Goal: Task Accomplishment & Management: Manage account settings

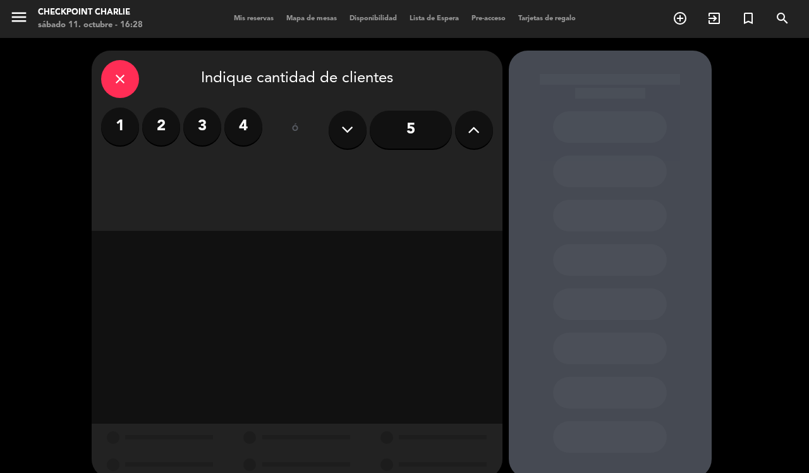
click at [324, 16] on span "Mapa de mesas" at bounding box center [311, 18] width 63 height 7
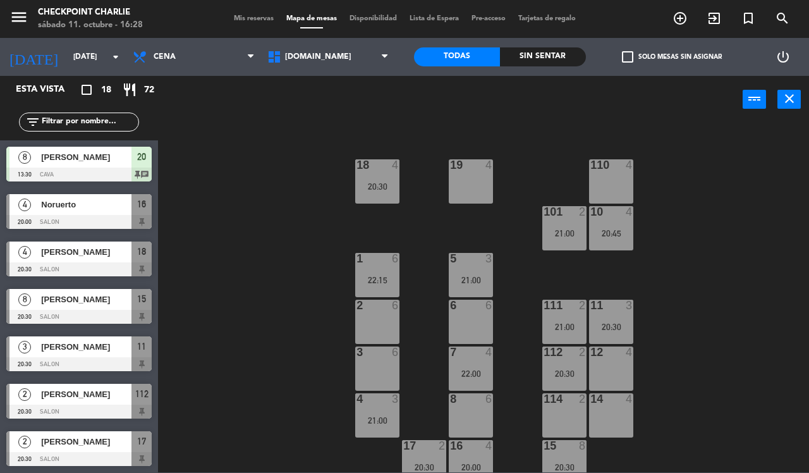
scroll to position [138, 0]
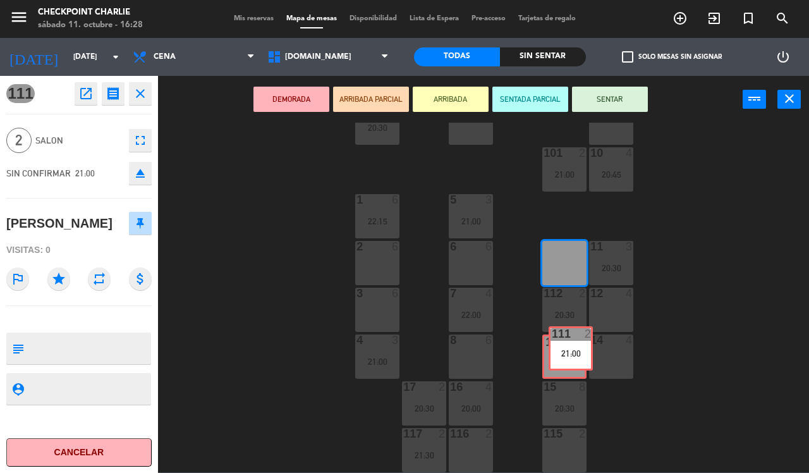
drag, startPoint x: 566, startPoint y: 250, endPoint x: 572, endPoint y: 336, distance: 85.6
click at [572, 336] on div "119 2 22:00 118 2 19 4 18 4 20:30 110 4 10 4 20:45 101 2 21:00 1 6 22:15 5 3 21…" at bounding box center [487, 298] width 643 height 350
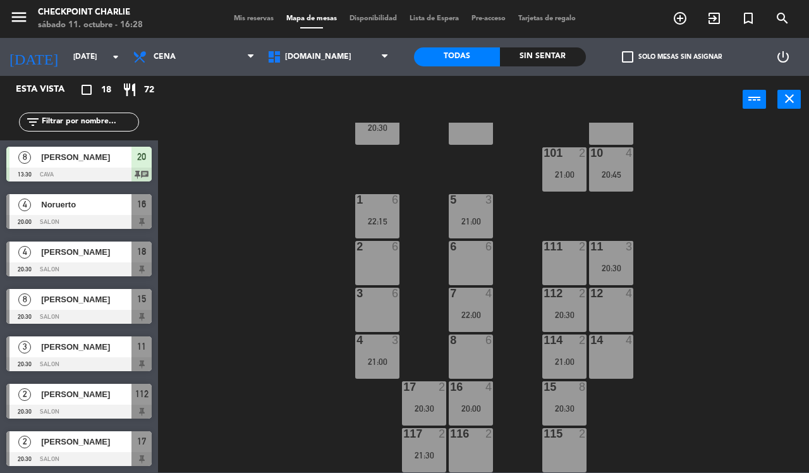
scroll to position [0, 0]
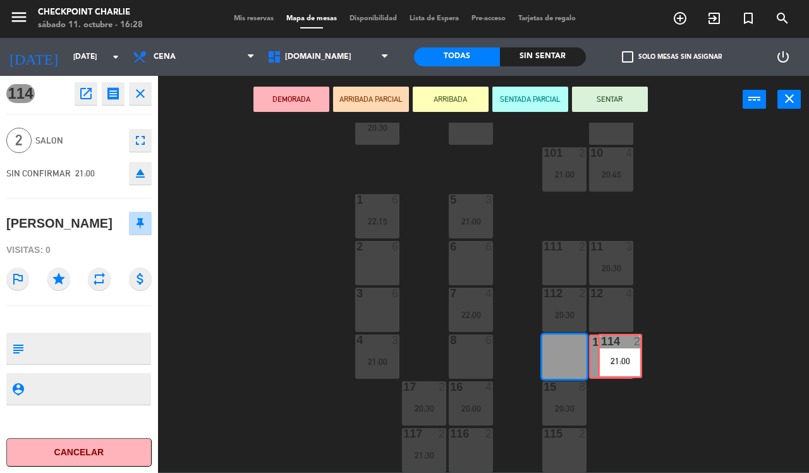
drag, startPoint x: 566, startPoint y: 351, endPoint x: 611, endPoint y: 342, distance: 45.9
click at [609, 341] on div "119 2 22:00 118 2 19 4 18 4 20:30 110 4 10 4 20:45 101 2 21:00 1 6 22:15 5 3 21…" at bounding box center [487, 298] width 643 height 350
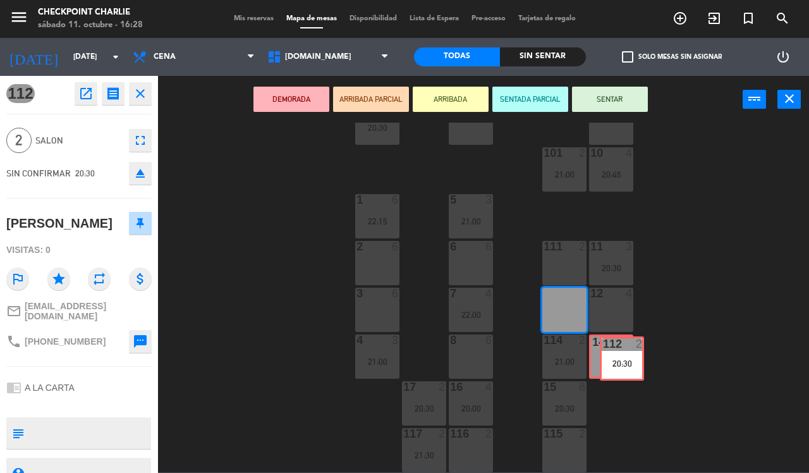
drag, startPoint x: 563, startPoint y: 304, endPoint x: 620, endPoint y: 353, distance: 75.4
click at [620, 353] on div "119 2 22:00 118 2 19 4 18 4 20:30 110 4 10 4 20:45 101 2 21:00 1 6 22:15 5 3 21…" at bounding box center [487, 298] width 643 height 350
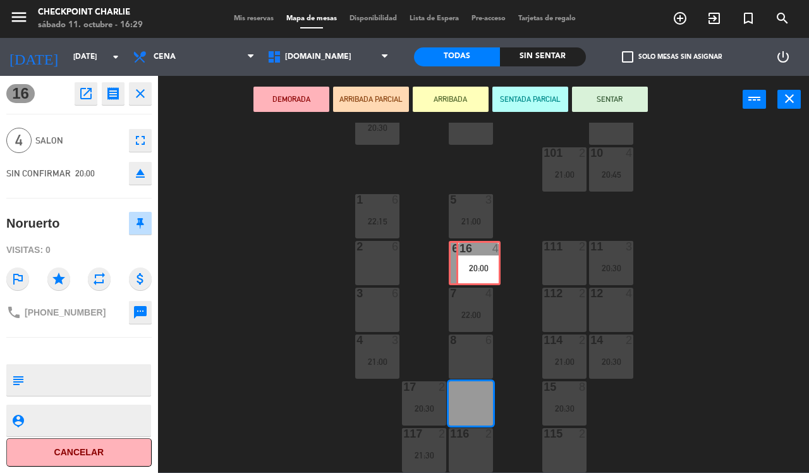
drag, startPoint x: 470, startPoint y: 400, endPoint x: 477, endPoint y: 259, distance: 140.5
click at [477, 259] on div "119 2 22:00 118 2 19 4 18 4 20:30 110 4 10 4 20:45 101 2 21:00 1 6 22:15 5 3 21…" at bounding box center [487, 298] width 643 height 350
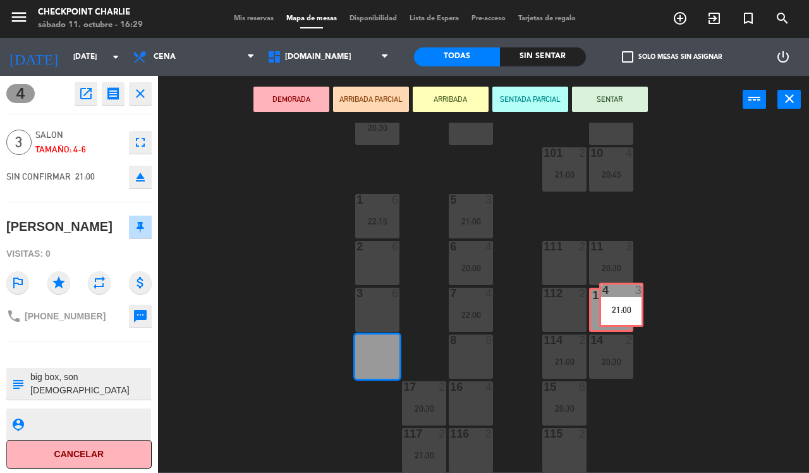
drag, startPoint x: 374, startPoint y: 354, endPoint x: 618, endPoint y: 302, distance: 249.5
click at [618, 302] on div "119 2 22:00 118 2 19 4 18 4 20:30 110 4 10 4 20:45 101 2 21:00 1 6 22:15 5 3 21…" at bounding box center [487, 298] width 643 height 350
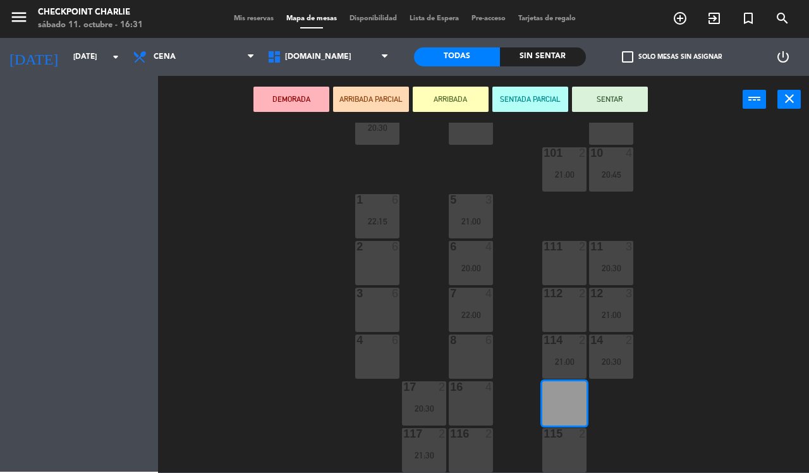
drag, startPoint x: 574, startPoint y: 398, endPoint x: 35, endPoint y: 309, distance: 546.0
click at [6, 326] on div "Esta vista crop_square 18 restaurant 72 filter_list 8 [PERSON_NAME] 13:30 CAVA …" at bounding box center [404, 274] width 809 height 396
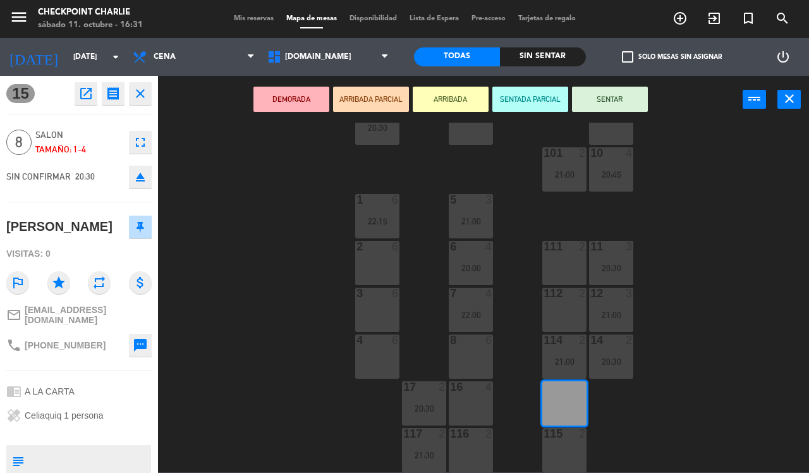
drag, startPoint x: 563, startPoint y: 400, endPoint x: 2, endPoint y: 343, distance: 564.2
click at [0, 346] on div "15 open_in_new receipt 8:30 PM [DATE] 8 personas [PERSON_NAME] 15 EXPERIENCE A …" at bounding box center [404, 274] width 809 height 396
click at [136, 93] on icon "close" at bounding box center [140, 93] width 15 height 15
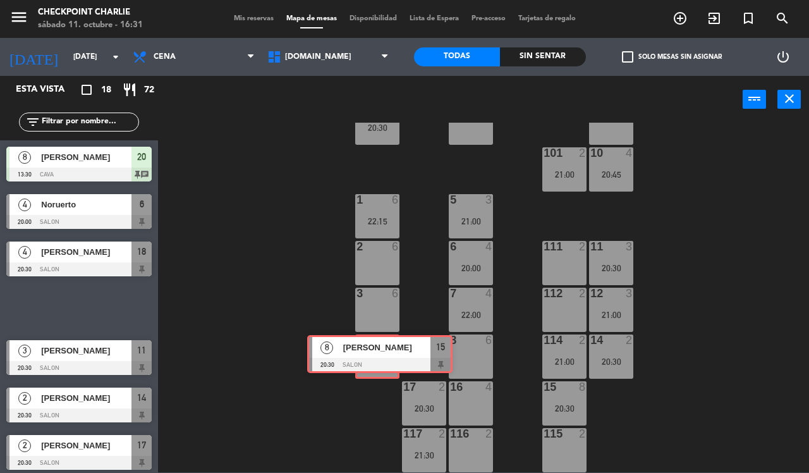
drag, startPoint x: 83, startPoint y: 305, endPoint x: 384, endPoint y: 351, distance: 304.4
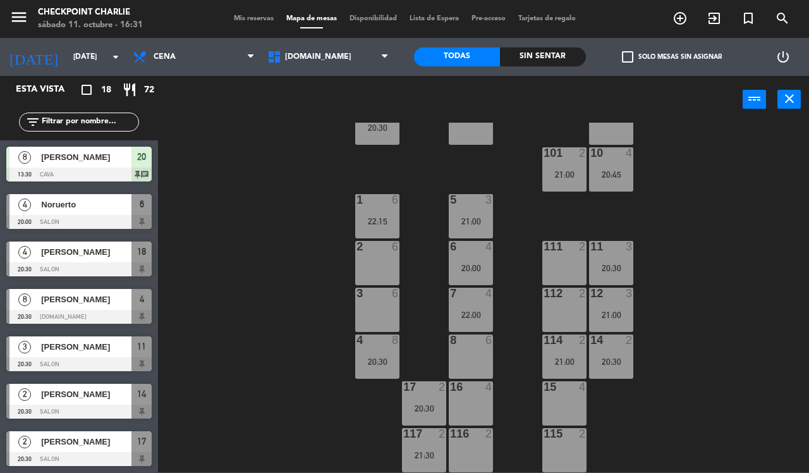
click at [489, 406] on div "16 4" at bounding box center [471, 403] width 44 height 44
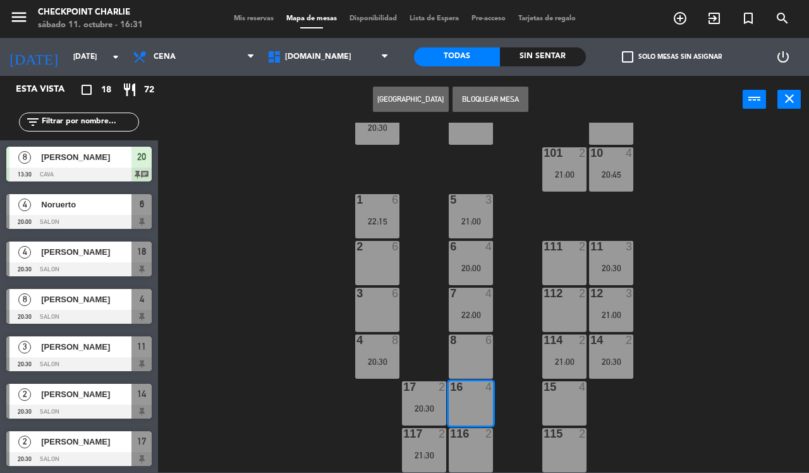
click at [574, 402] on div "15 4" at bounding box center [564, 403] width 44 height 44
click at [397, 100] on button "[GEOGRAPHIC_DATA]" at bounding box center [411, 99] width 76 height 25
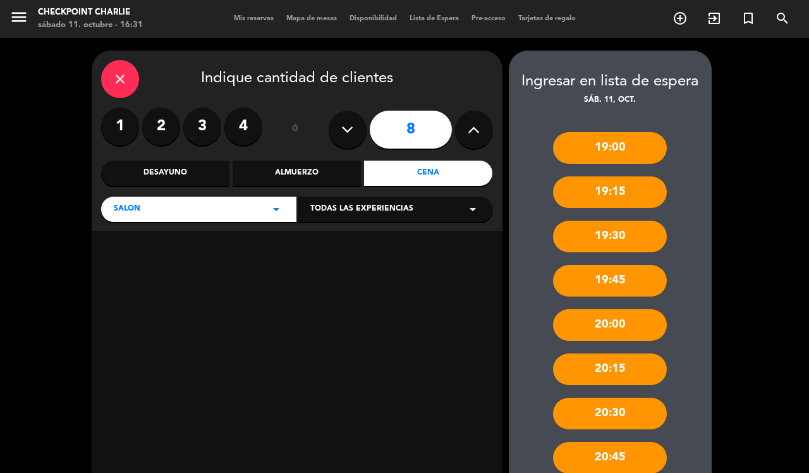
click at [125, 78] on icon "close" at bounding box center [120, 78] width 15 height 15
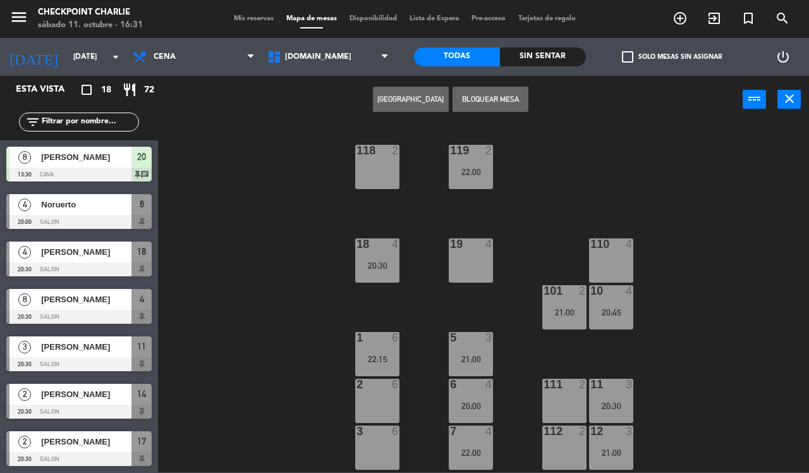
scroll to position [138, 0]
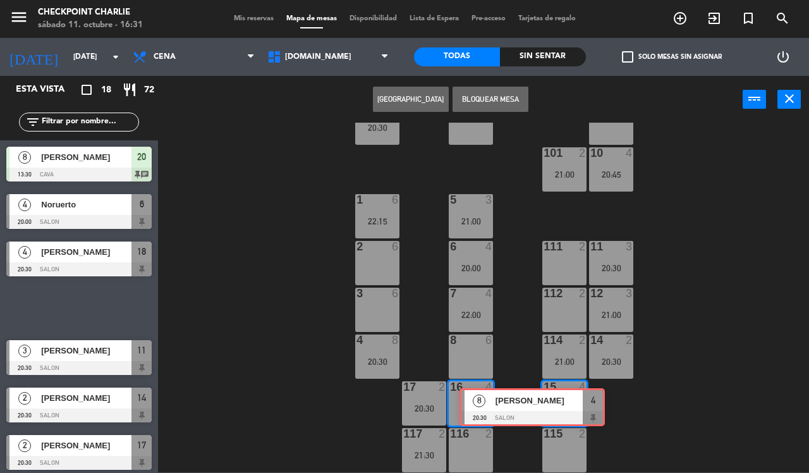
drag, startPoint x: 59, startPoint y: 298, endPoint x: 512, endPoint y: 397, distance: 464.0
click at [512, 397] on div "Esta vista crop_square 18 restaurant 72 filter_list 8 [PERSON_NAME] 13:30 CAVA …" at bounding box center [404, 274] width 809 height 396
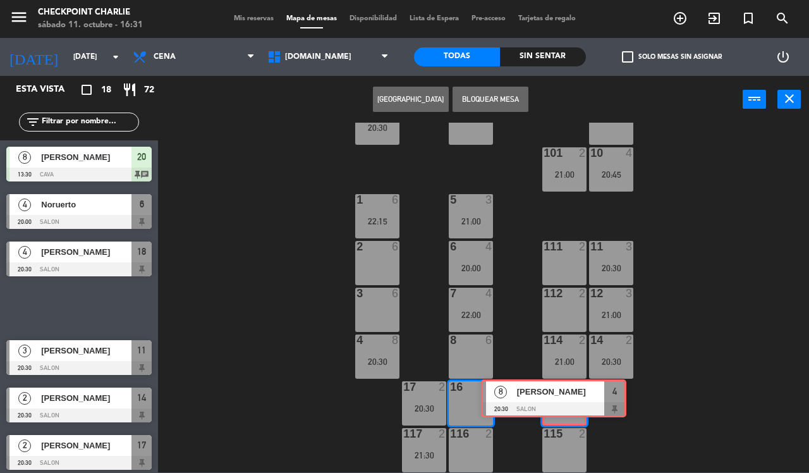
drag, startPoint x: 95, startPoint y: 304, endPoint x: 570, endPoint y: 395, distance: 483.4
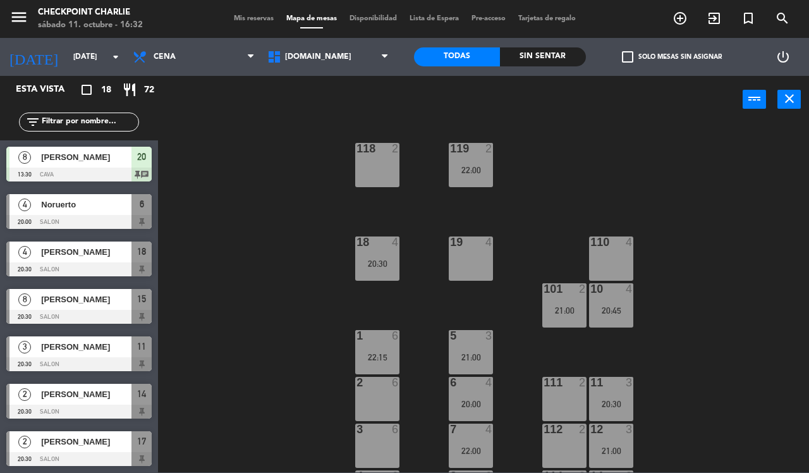
scroll to position [0, 0]
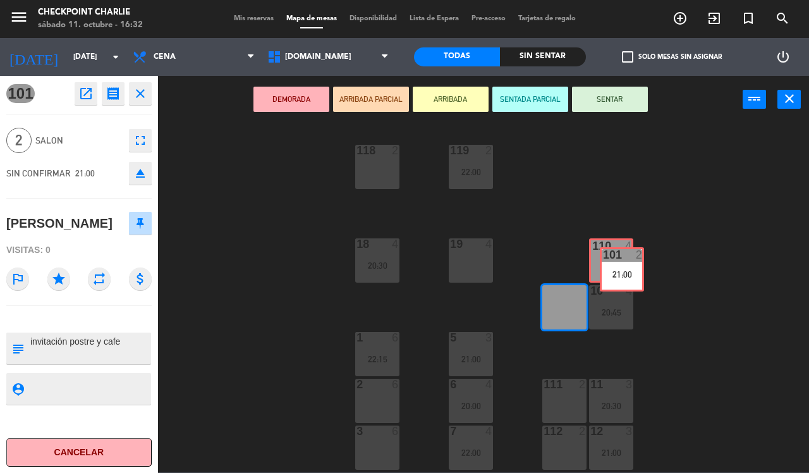
drag, startPoint x: 556, startPoint y: 307, endPoint x: 608, endPoint y: 256, distance: 72.4
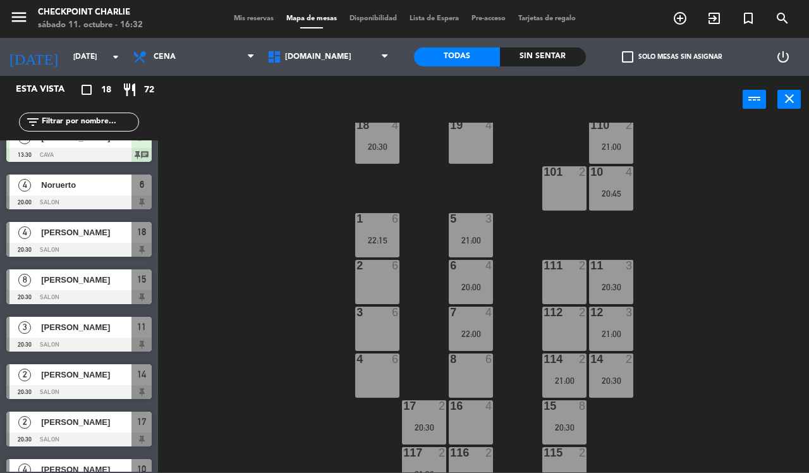
scroll to position [138, 0]
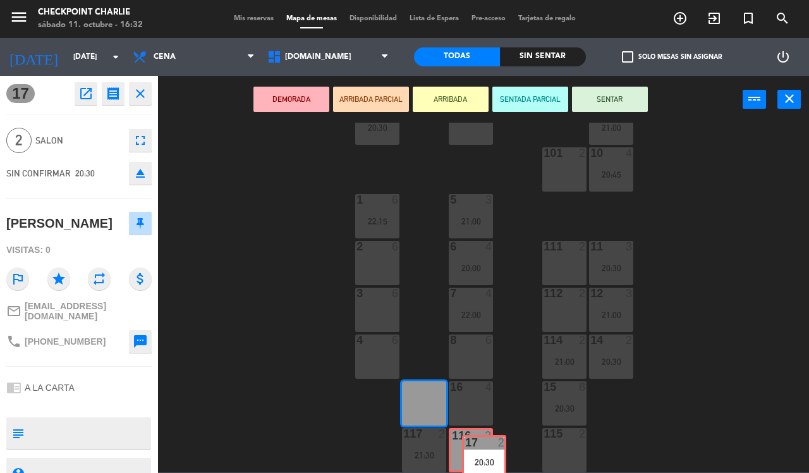
drag, startPoint x: 412, startPoint y: 400, endPoint x: 472, endPoint y: 454, distance: 80.6
click at [472, 454] on div "119 2 22:00 118 2 19 4 18 4 20:30 110 2 21:00 10 4 20:45 101 2 1 6 22:15 5 3 21…" at bounding box center [487, 298] width 643 height 350
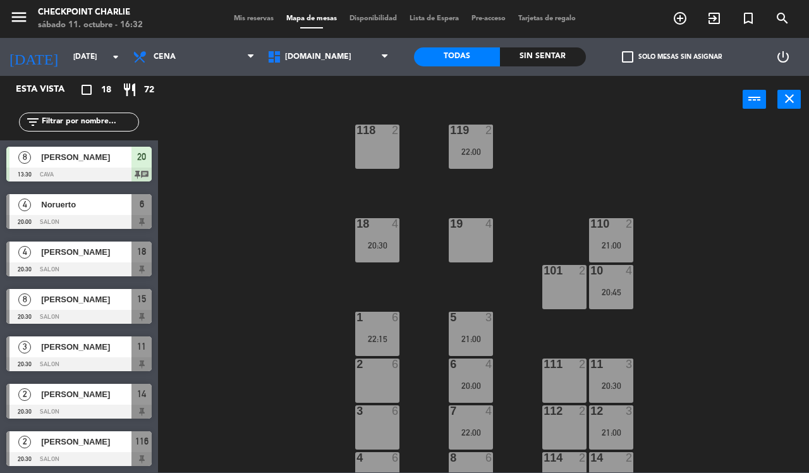
scroll to position [0, 0]
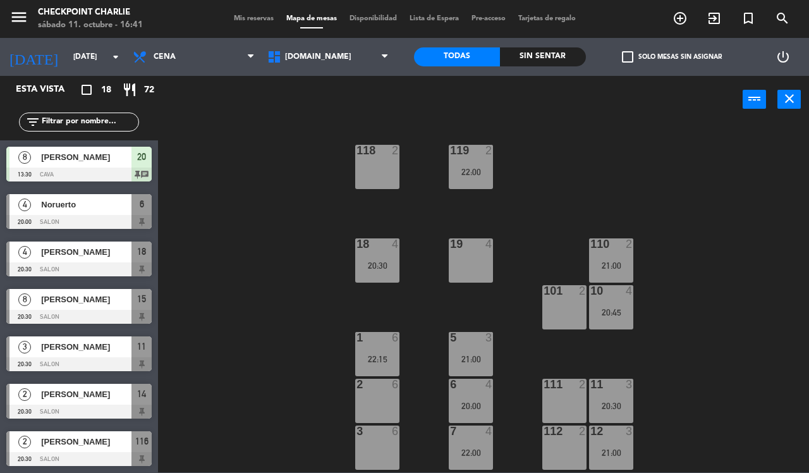
click at [243, 9] on div "menu Checkpoint [PERSON_NAME][DATE] 11. octubre - 16:41 Mis reservas Mapa de me…" at bounding box center [404, 19] width 809 height 38
click at [241, 18] on span "Mis reservas" at bounding box center [254, 18] width 52 height 7
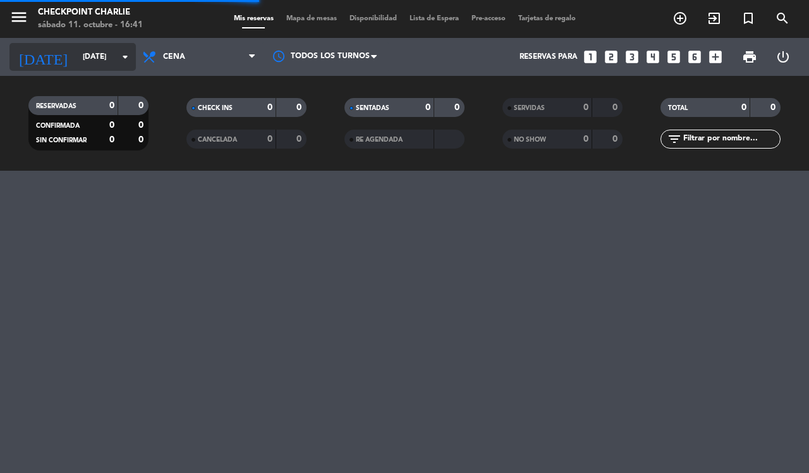
click at [111, 54] on input "[DATE]" at bounding box center [126, 56] width 101 height 21
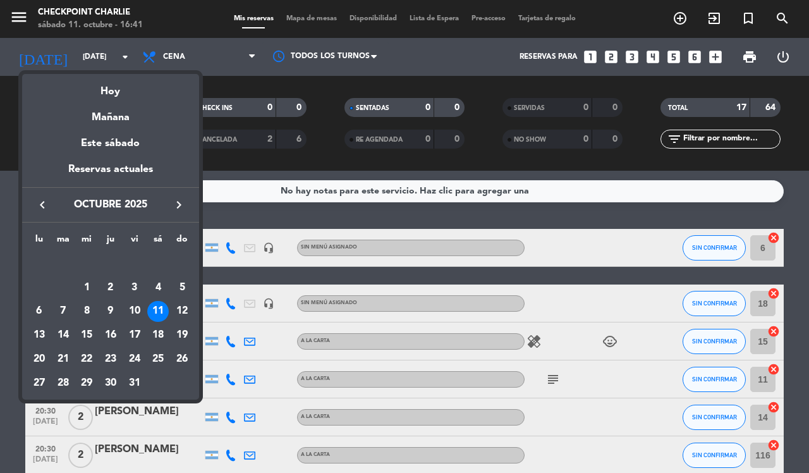
click at [177, 202] on icon "keyboard_arrow_right" at bounding box center [178, 204] width 15 height 15
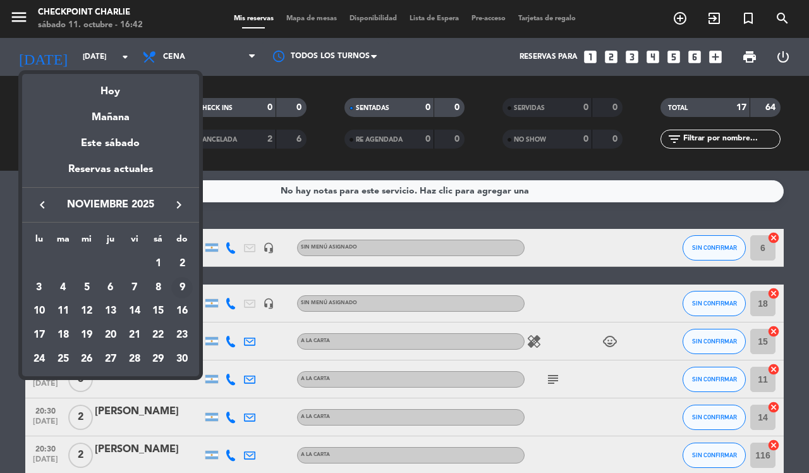
click at [180, 284] on div "9" at bounding box center [181, 287] width 21 height 21
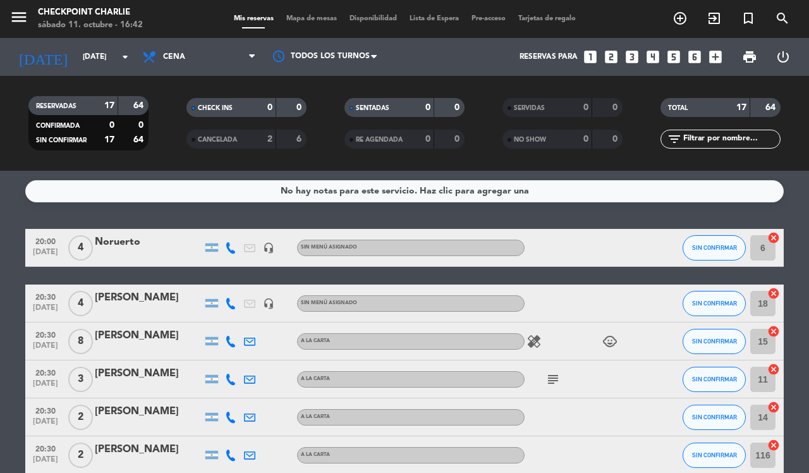
type input "[DATE]"
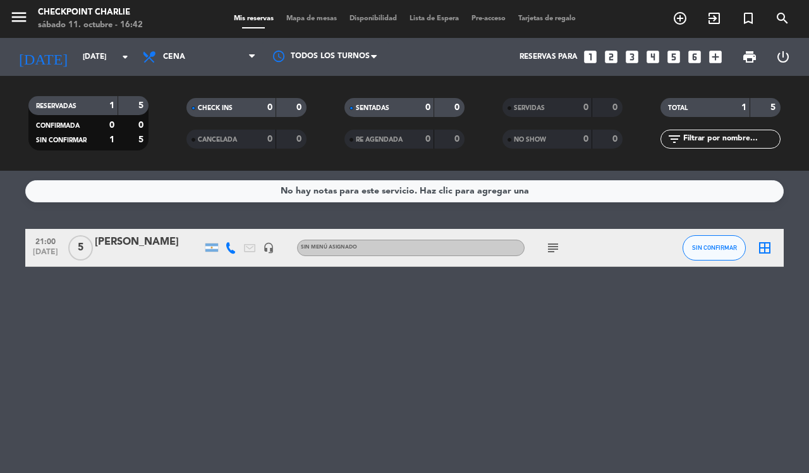
click at [554, 240] on icon "subject" at bounding box center [553, 247] width 15 height 15
click at [333, 336] on div "No hay notas para este servicio. Haz clic para agregar una 21:00 [DATE] 5 [PERS…" at bounding box center [404, 322] width 809 height 302
